Goal: Navigation & Orientation: Find specific page/section

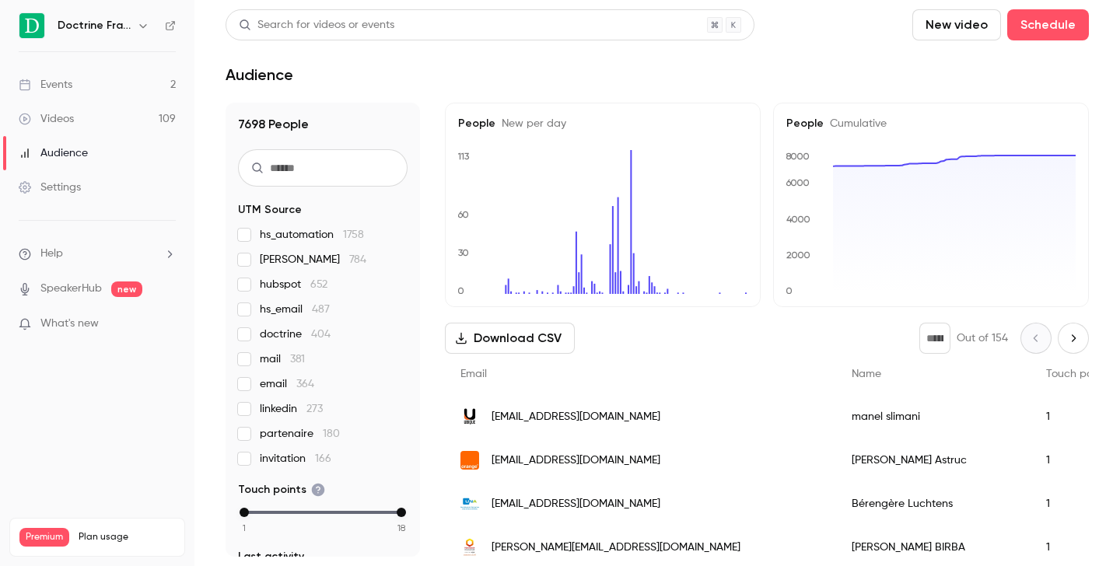
click at [136, 20] on button "button" at bounding box center [143, 25] width 19 height 19
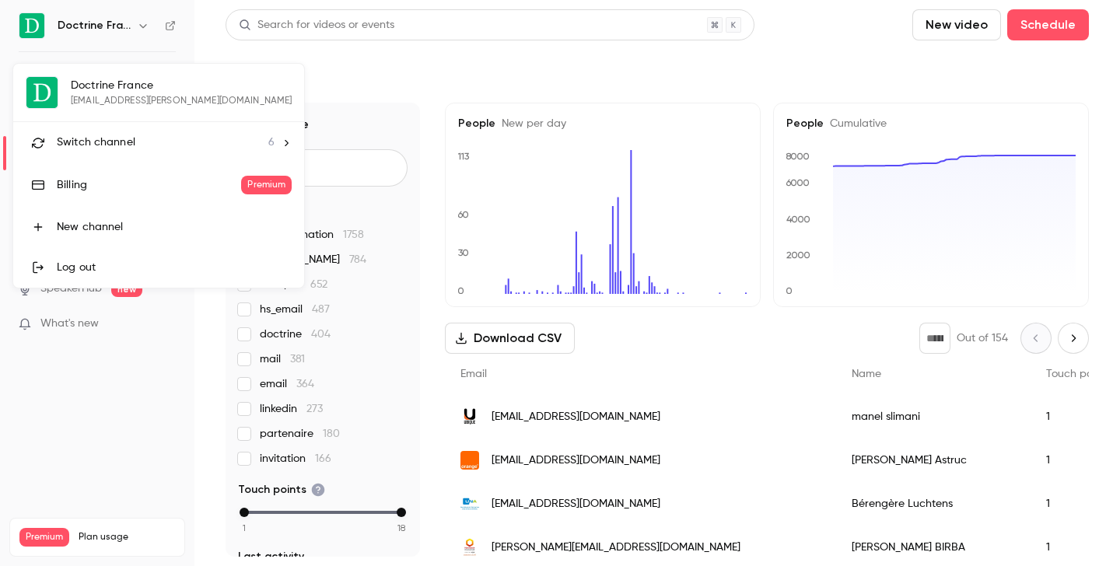
click at [116, 129] on li "Switch channel 6" at bounding box center [158, 142] width 291 height 41
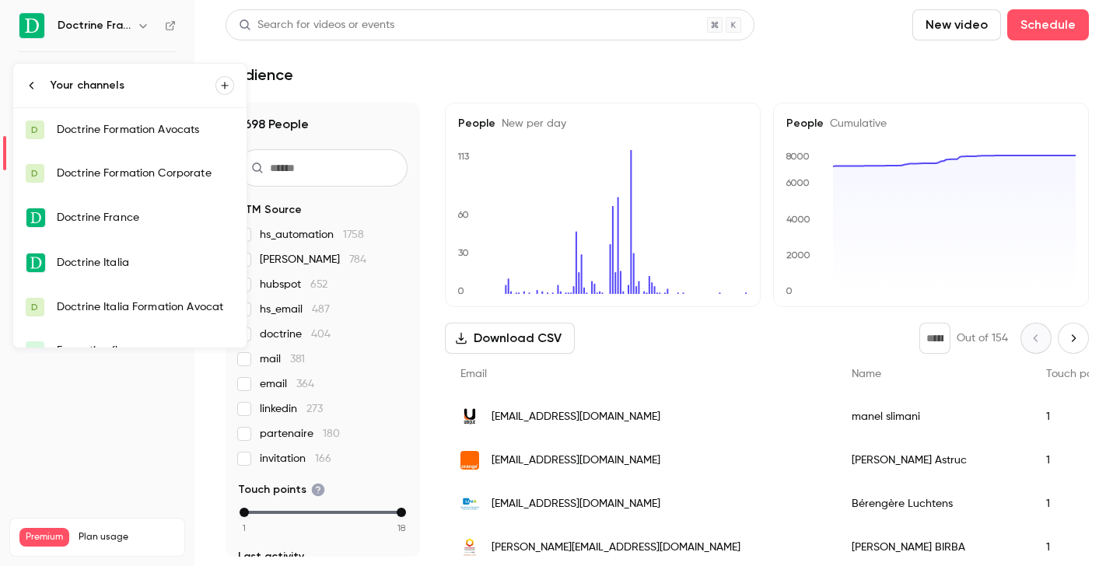
click at [122, 171] on div "Doctrine Formation Corporate" at bounding box center [145, 174] width 177 height 16
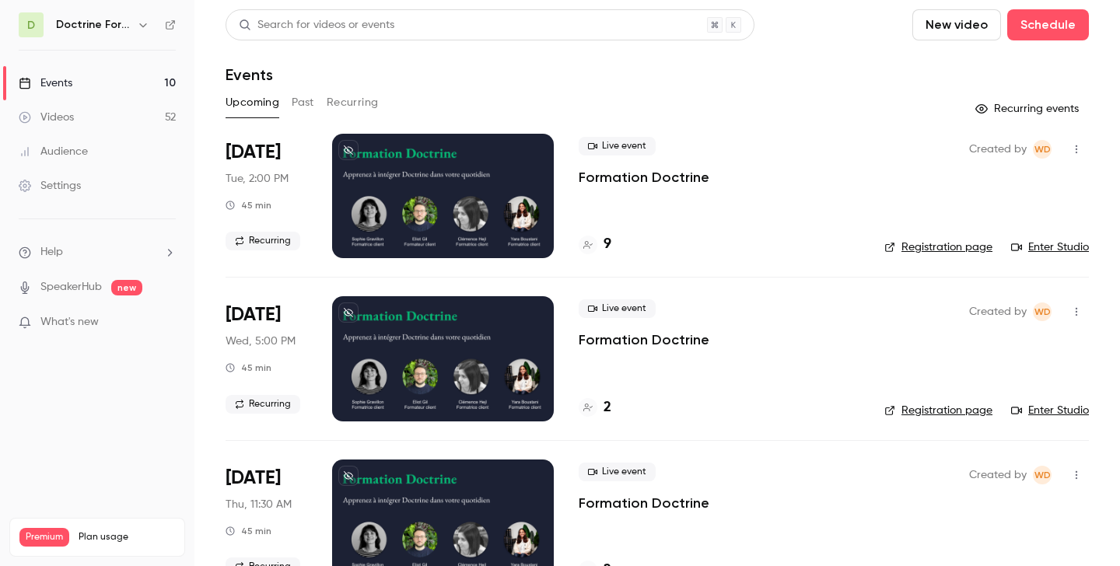
click at [1042, 246] on link "Enter Studio" at bounding box center [1050, 248] width 78 height 16
click at [1038, 240] on link "Enter Studio" at bounding box center [1050, 248] width 78 height 16
click at [1066, 253] on link "Enter Studio" at bounding box center [1050, 248] width 78 height 16
